Goal: Task Accomplishment & Management: Manage account settings

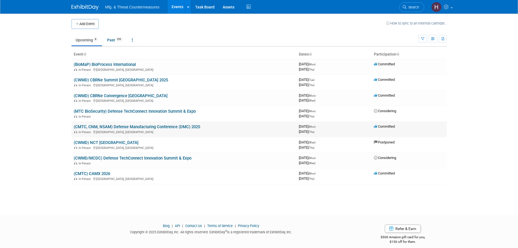
click at [162, 127] on link "(CMTC, CNM, NSAM) Defense Manufacturing Conference (DMC) 2025" at bounding box center [137, 126] width 127 height 5
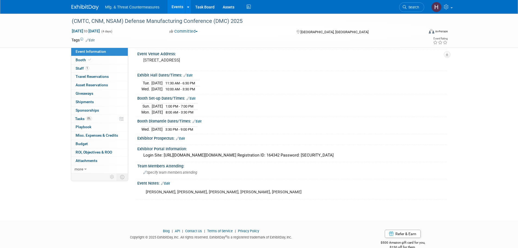
scroll to position [47, 0]
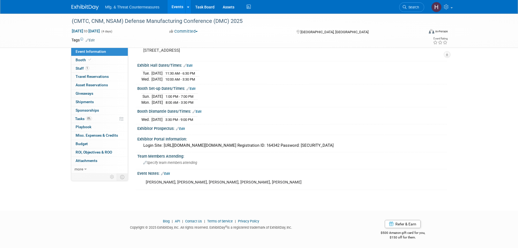
drag, startPoint x: 167, startPoint y: 172, endPoint x: 175, endPoint y: 173, distance: 8.5
click at [167, 172] on link "Edit" at bounding box center [165, 174] width 9 height 4
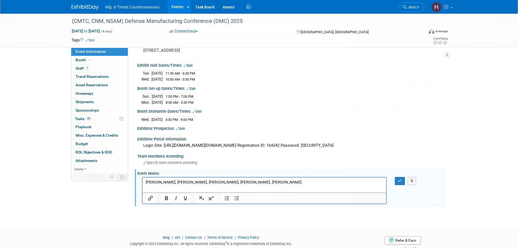
scroll to position [0, 0]
click at [297, 181] on p "Daniel Reed, Robert Mashburn, Jamie Breakfield, Robert Conley, Hillary Hawkins" at bounding box center [265, 182] width 238 height 5
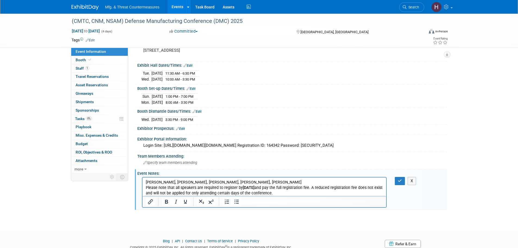
drag, startPoint x: 297, startPoint y: 181, endPoint x: 267, endPoint y: 355, distance: 177.1
click at [142, 179] on html "Daniel Reed, Robert Mashburn, Jamie Breakfield, Robert Conley, Hillary Hawkins …" at bounding box center [264, 186] width 244 height 19
drag, startPoint x: 172, startPoint y: 178, endPoint x: 152, endPoint y: 180, distance: 20.0
click at [152, 180] on p "Daniel Reed, Robert Mashburn, Jamie Breakfield, Robert Conley, Hillary Hawkins" at bounding box center [265, 182] width 238 height 5
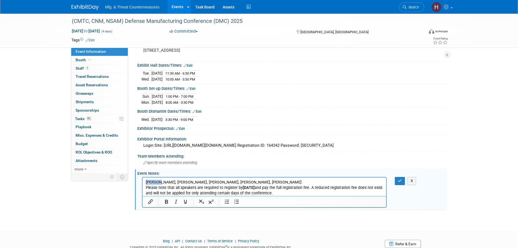
click at [152, 180] on p "Daniel Reed, Robert Mashburn, Jamie Breakfield, Robert Conley, Hillary Hawkins" at bounding box center [265, 182] width 238 height 5
click at [148, 180] on p "Daniel Reed, Robert Mashburn, Jamie Breakfield, Robert Conley, Hillary Hawkins" at bounding box center [265, 182] width 238 height 5
drag, startPoint x: 145, startPoint y: 181, endPoint x: 256, endPoint y: 186, distance: 111.1
click at [326, 177] on html "Daniel Reed, Robert Mashburn, Jamie Breakfield, Robert Conley, Hillary Hawkins …" at bounding box center [264, 186] width 244 height 19
copy p "Daniel Reed, Robert Mashburn, Jamie Breakfield, Robert Conley, Hillary Hawkins"
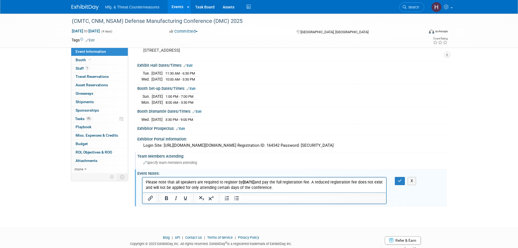
click at [187, 161] on span "Specify team members attending" at bounding box center [170, 163] width 54 height 4
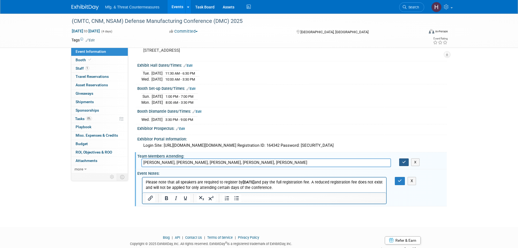
type input "Daniel Reed, Robert Mashburn, Jamie Breakfield, Robert Conley, Hillary Hawkins"
click at [401, 162] on button "button" at bounding box center [404, 162] width 10 height 8
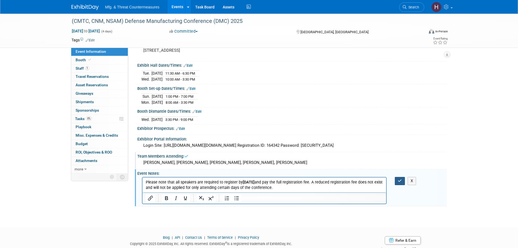
click at [399, 179] on icon "button" at bounding box center [400, 181] width 4 height 4
